Goal: Check status: Check status

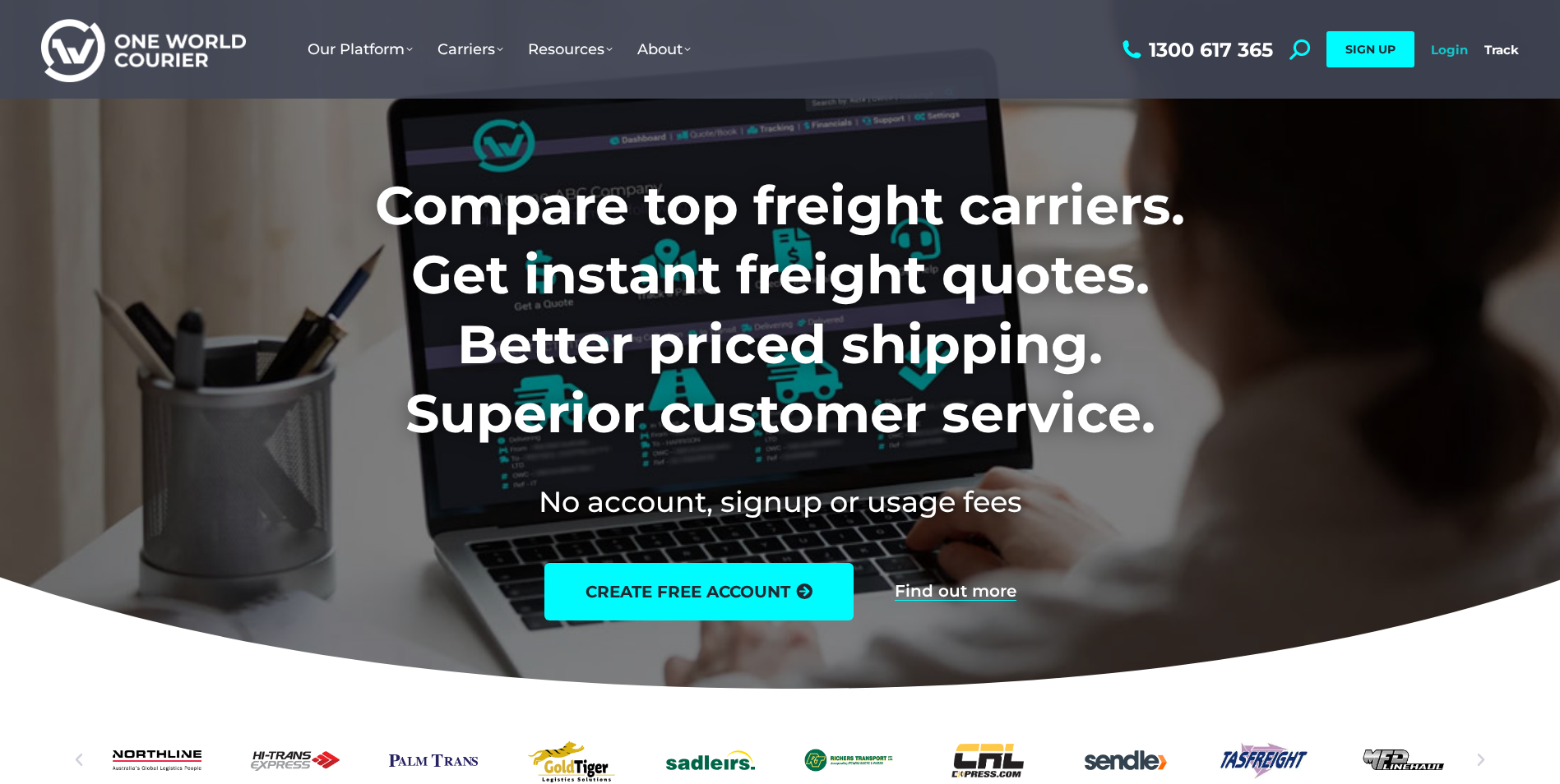
click at [1446, 50] on link "Login" at bounding box center [1449, 49] width 37 height 15
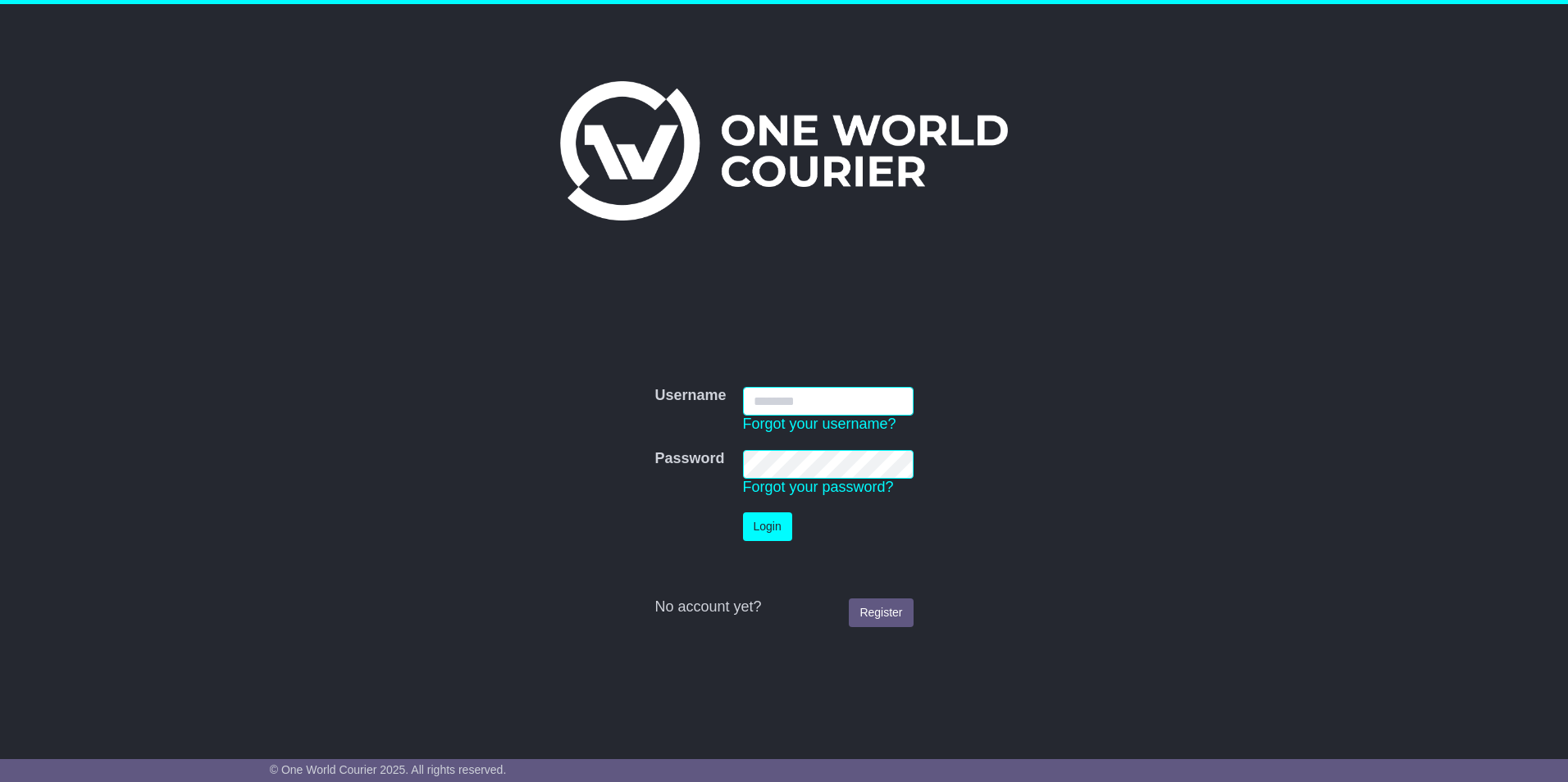
type input "**********"
click at [759, 527] on button "Login" at bounding box center [767, 527] width 49 height 29
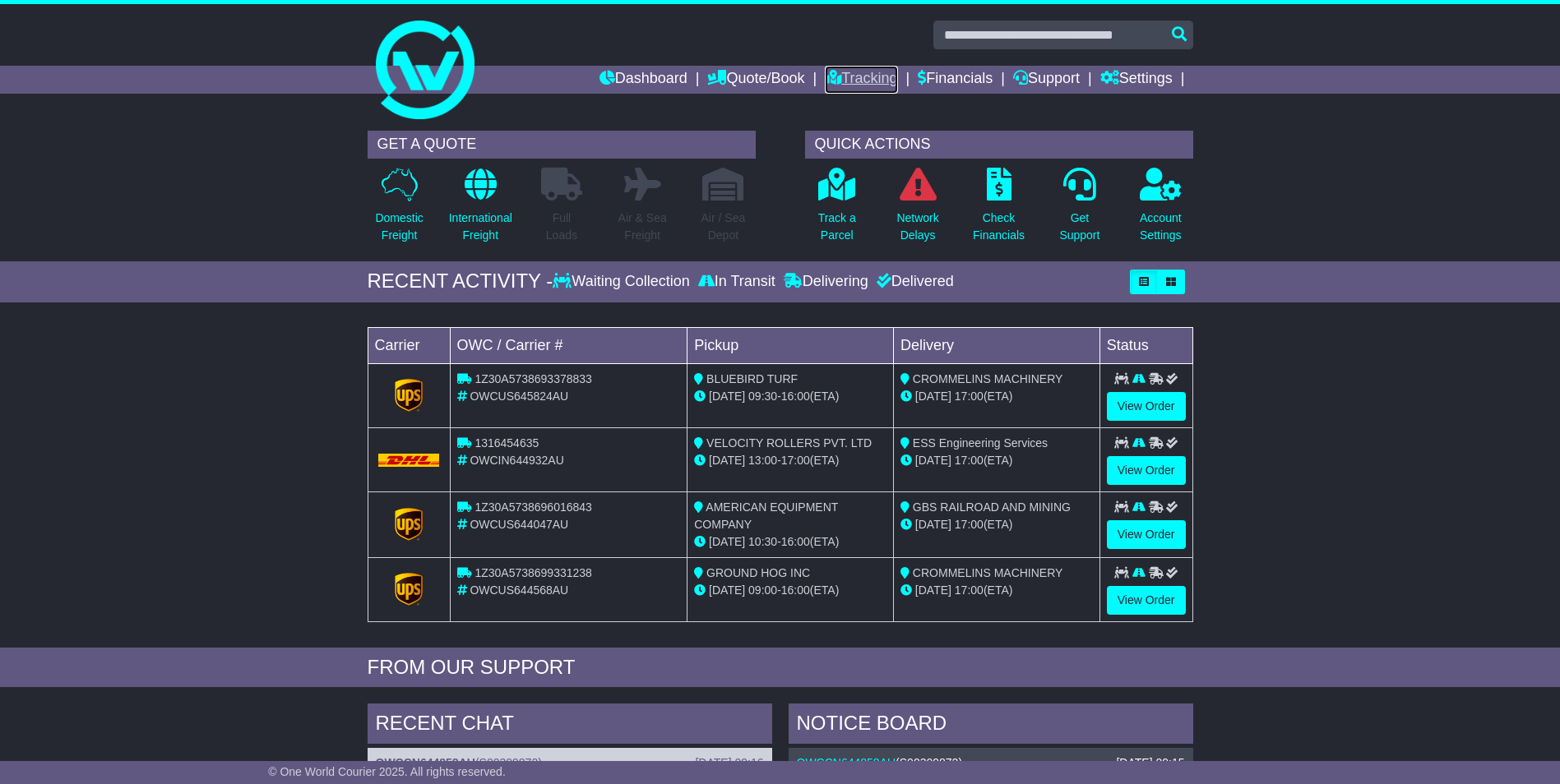
click at [859, 81] on link "Tracking" at bounding box center [860, 79] width 73 height 28
